Goal: Task Accomplishment & Management: Use online tool/utility

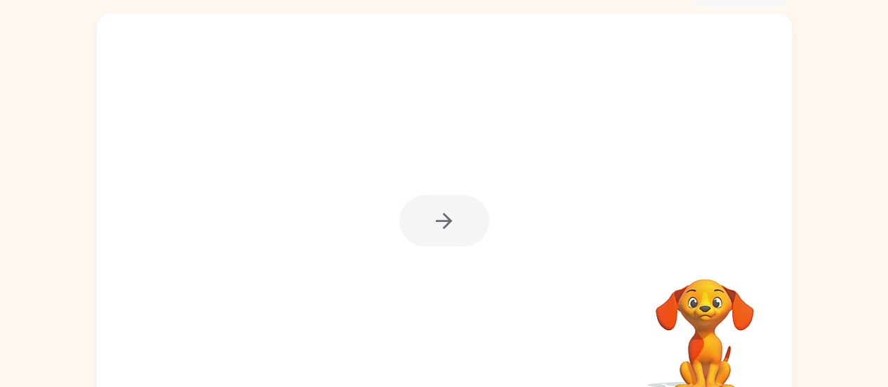
scroll to position [72, 0]
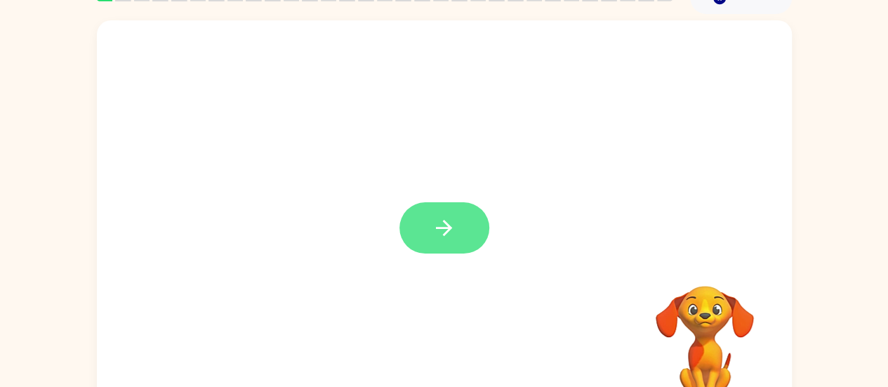
click at [459, 209] on button "button" at bounding box center [445, 227] width 90 height 51
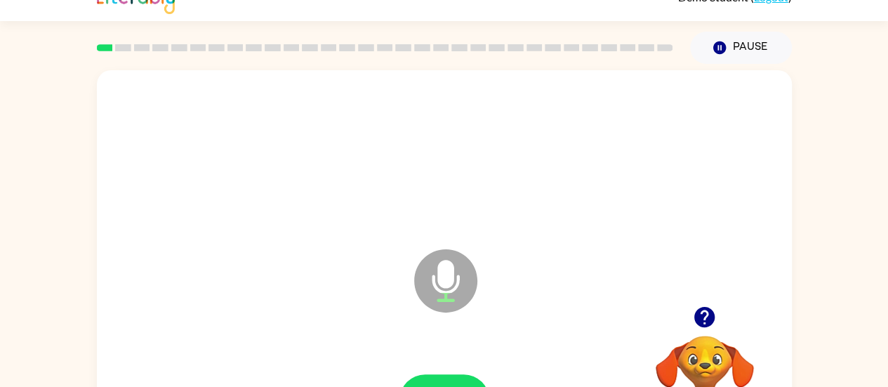
scroll to position [107, 0]
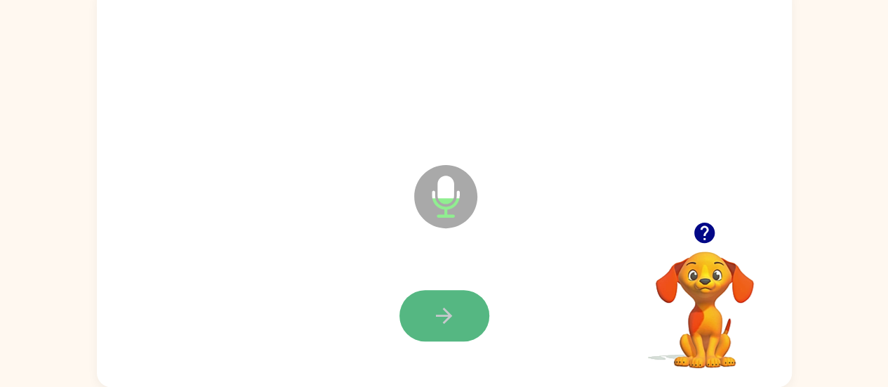
click at [434, 307] on icon "button" at bounding box center [444, 315] width 25 height 25
click at [436, 327] on icon "button" at bounding box center [444, 315] width 25 height 25
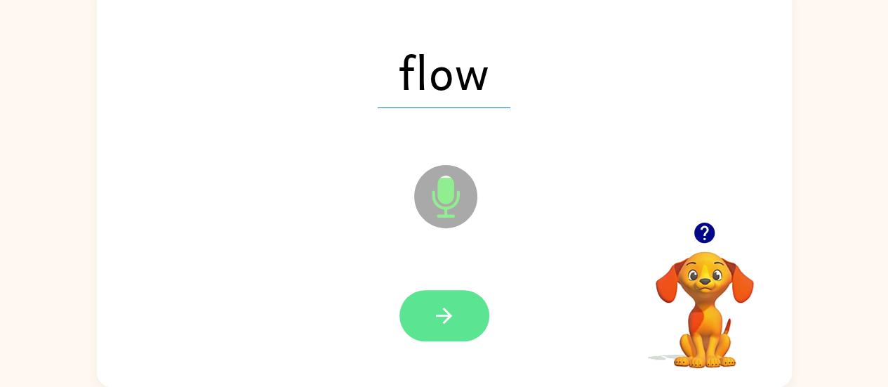
click at [444, 306] on icon "button" at bounding box center [444, 315] width 25 height 25
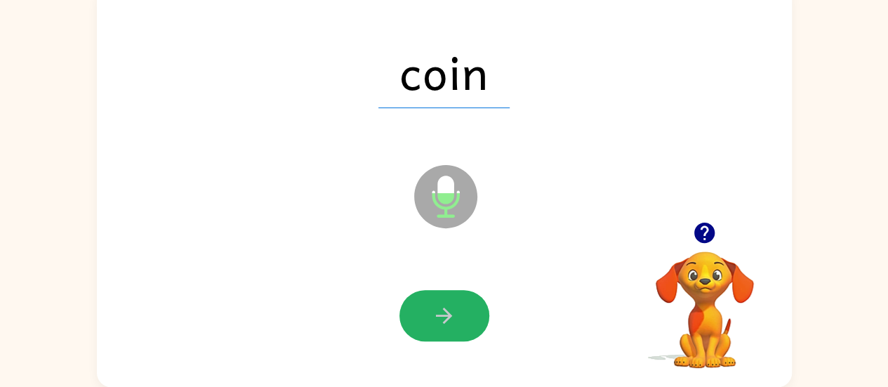
click at [444, 306] on icon "button" at bounding box center [444, 315] width 25 height 25
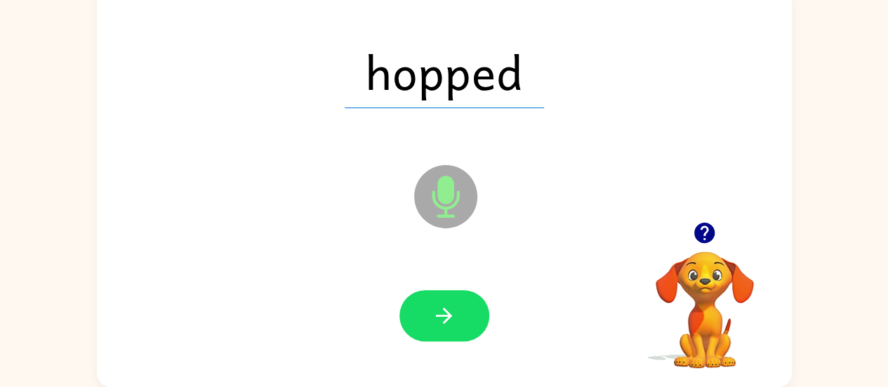
click at [444, 306] on icon "button" at bounding box center [444, 315] width 25 height 25
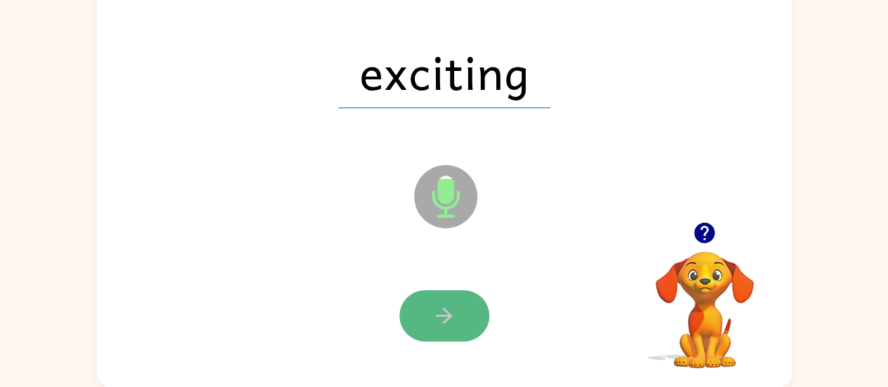
click at [438, 314] on icon "button" at bounding box center [444, 315] width 25 height 25
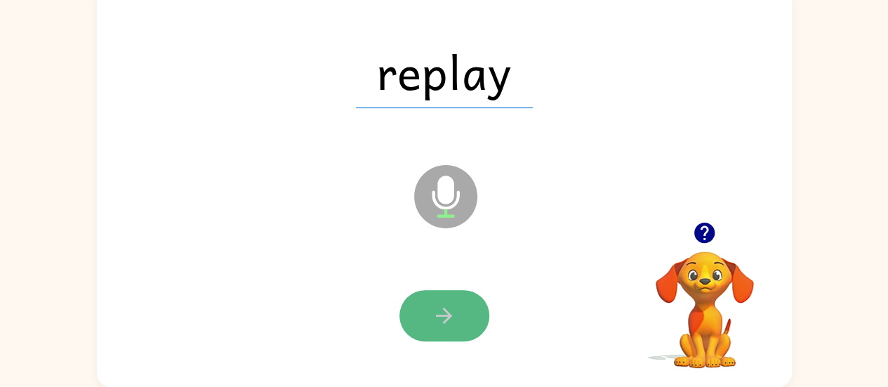
click at [426, 314] on button "button" at bounding box center [445, 315] width 90 height 51
click at [424, 314] on button "button" at bounding box center [445, 315] width 90 height 51
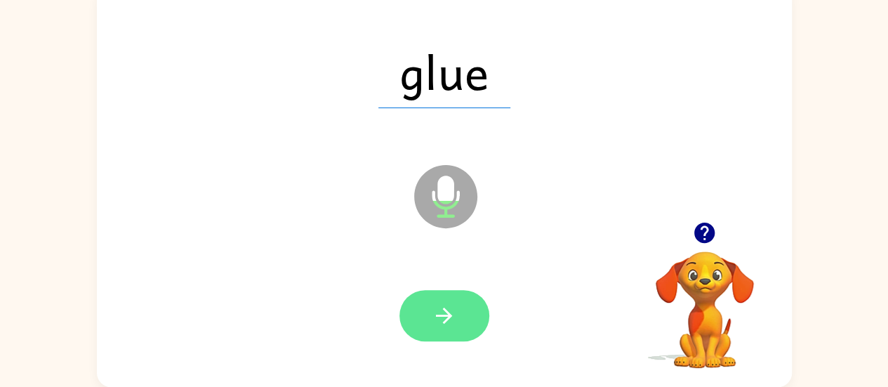
click at [452, 305] on icon "button" at bounding box center [444, 315] width 25 height 25
click at [435, 311] on icon "button" at bounding box center [444, 315] width 25 height 25
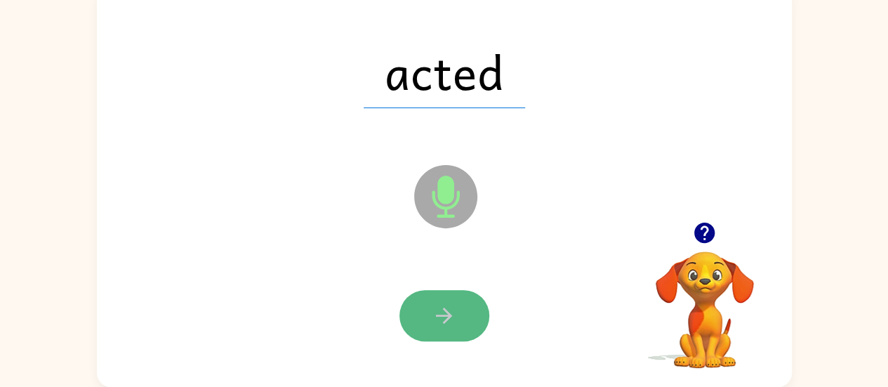
click at [438, 323] on icon "button" at bounding box center [444, 315] width 25 height 25
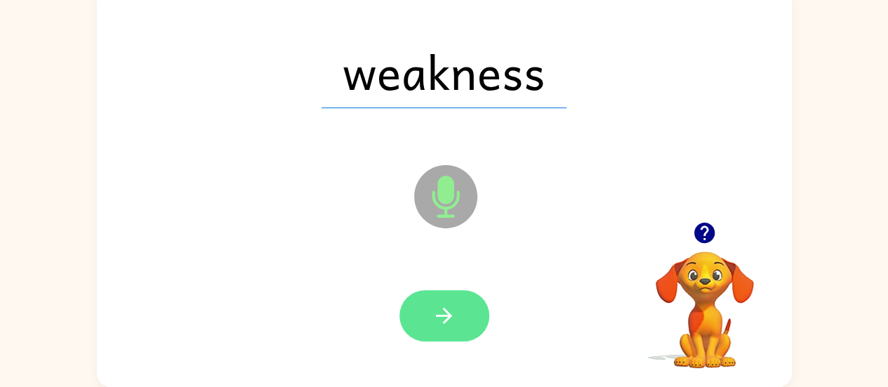
click at [430, 310] on button "button" at bounding box center [445, 315] width 90 height 51
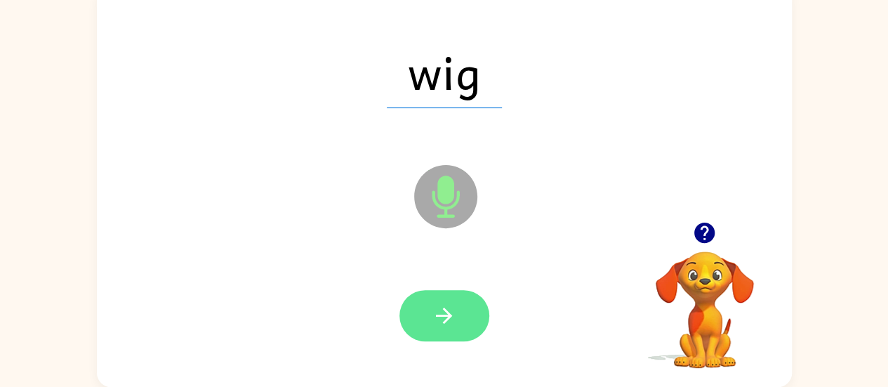
click at [449, 329] on button "button" at bounding box center [445, 315] width 90 height 51
click at [440, 322] on icon "button" at bounding box center [444, 315] width 25 height 25
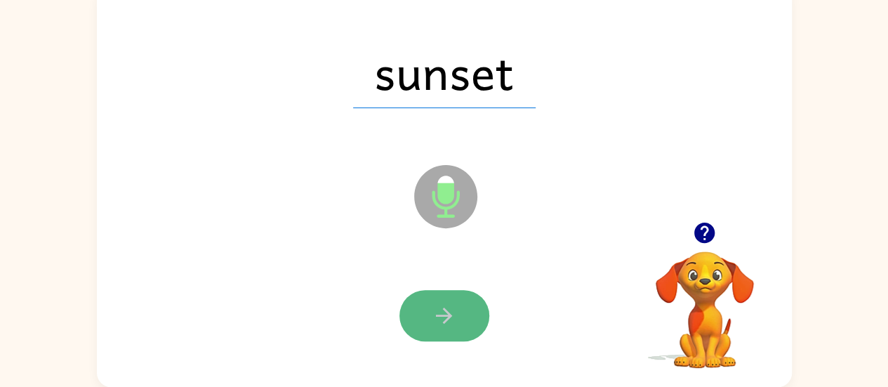
click at [442, 301] on button "button" at bounding box center [445, 315] width 90 height 51
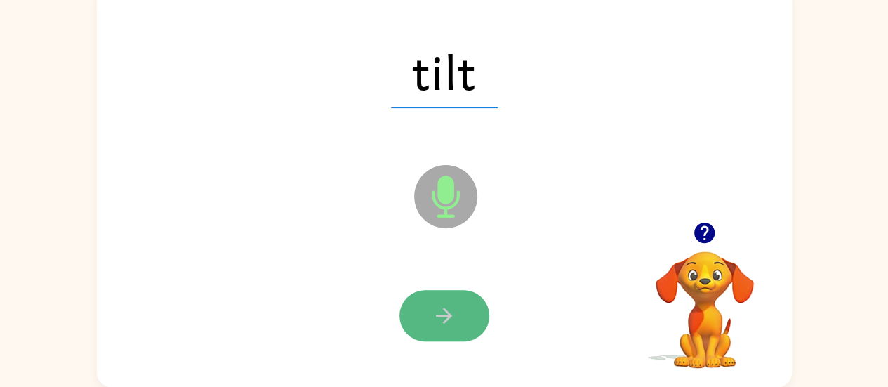
click at [449, 315] on icon "button" at bounding box center [444, 316] width 16 height 16
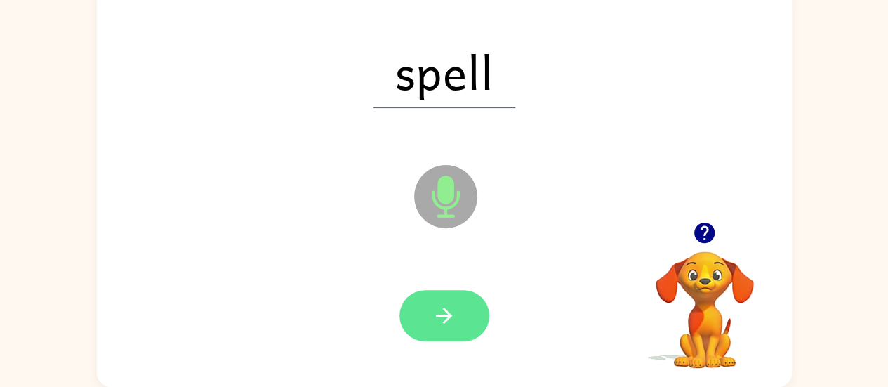
click at [440, 320] on icon "button" at bounding box center [444, 315] width 25 height 25
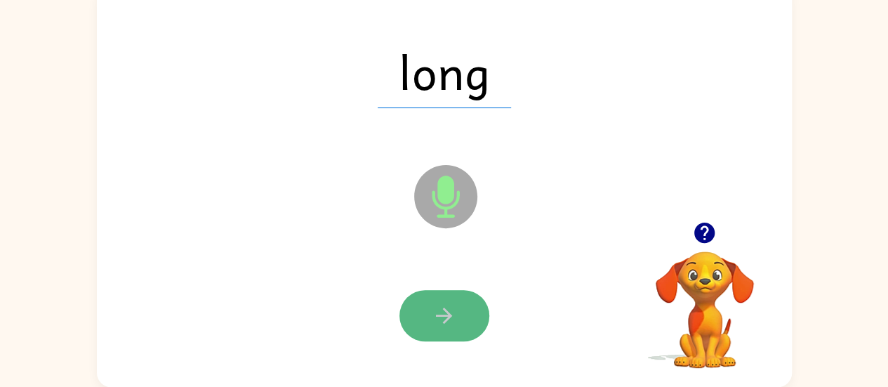
click at [433, 307] on icon "button" at bounding box center [444, 315] width 25 height 25
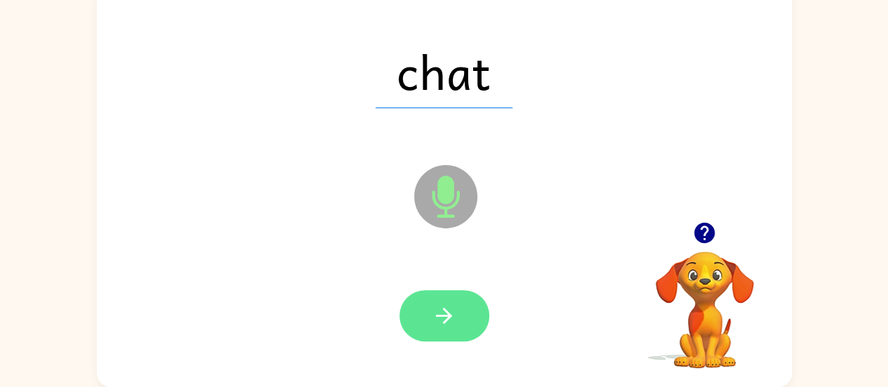
click at [452, 322] on icon "button" at bounding box center [444, 315] width 25 height 25
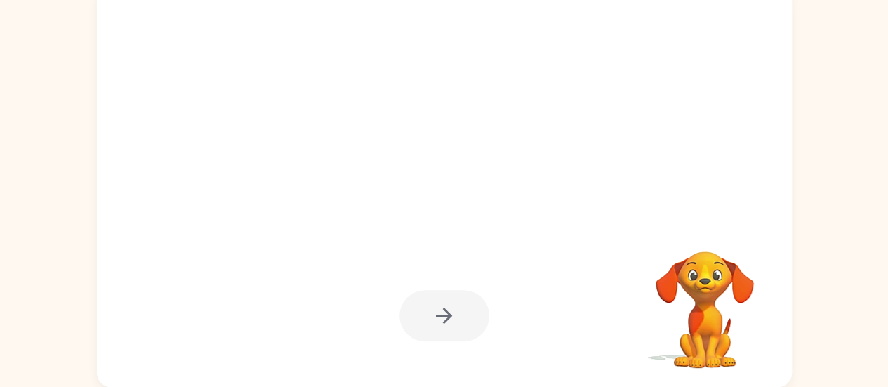
scroll to position [0, 0]
